Goal: Task Accomplishment & Management: Manage account settings

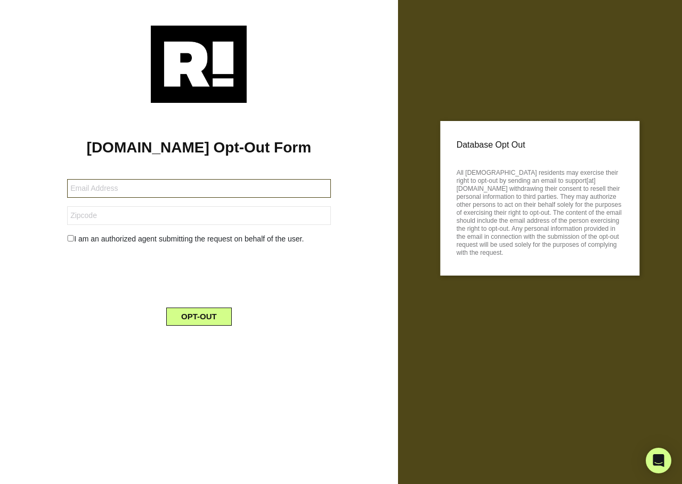
type input "bcdent1@yahoo.com"
type input "57104"
type input "[EMAIL_ADDRESS][DOMAIN_NAME]"
type input "92881"
type input "[EMAIL_ADDRESS][DOMAIN_NAME]"
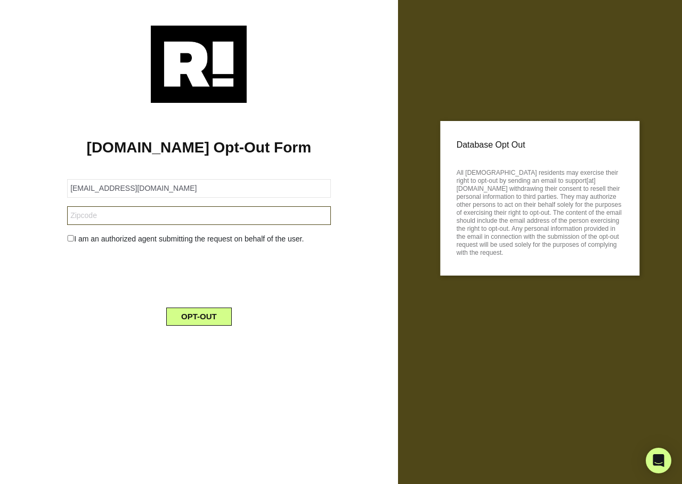
type input "33543"
